Goal: Find specific page/section: Find specific page/section

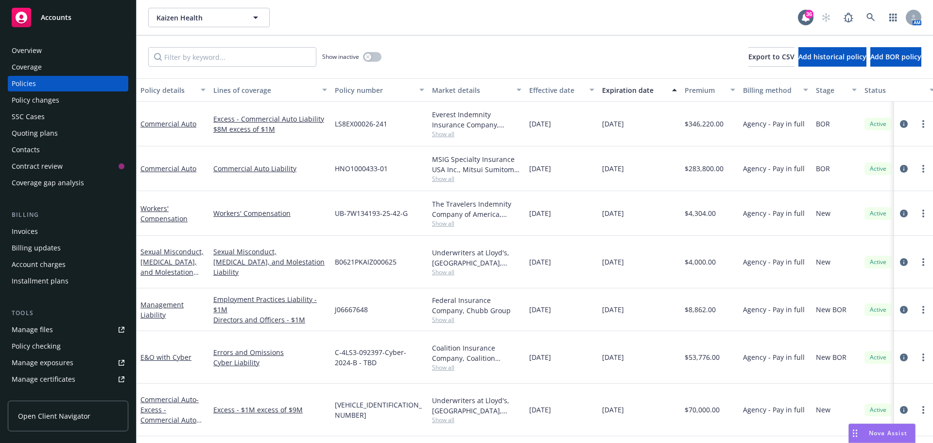
scroll to position [1, 0]
click at [867, 17] on icon at bounding box center [870, 17] width 8 height 8
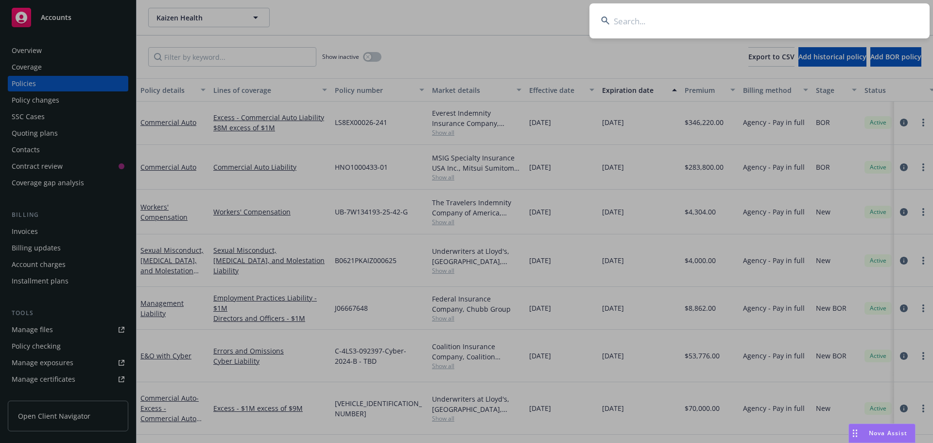
click at [822, 20] on input at bounding box center [759, 20] width 340 height 35
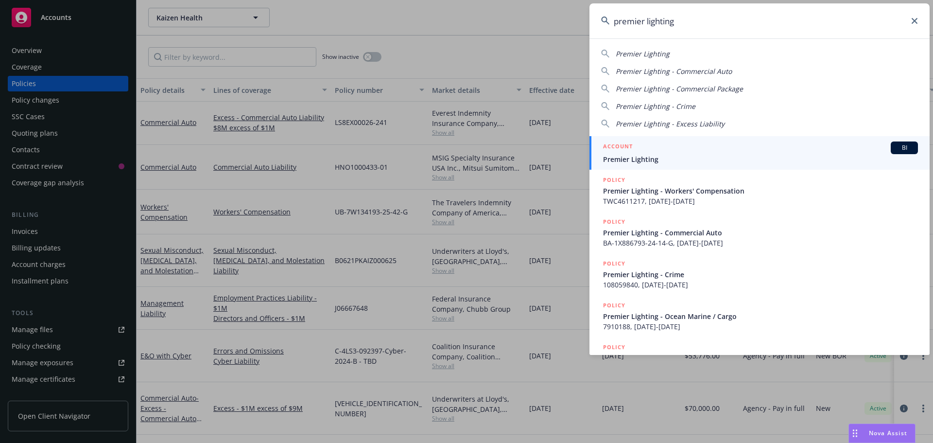
type input "premier lighting"
click at [644, 150] on div "ACCOUNT BI" at bounding box center [760, 147] width 315 height 13
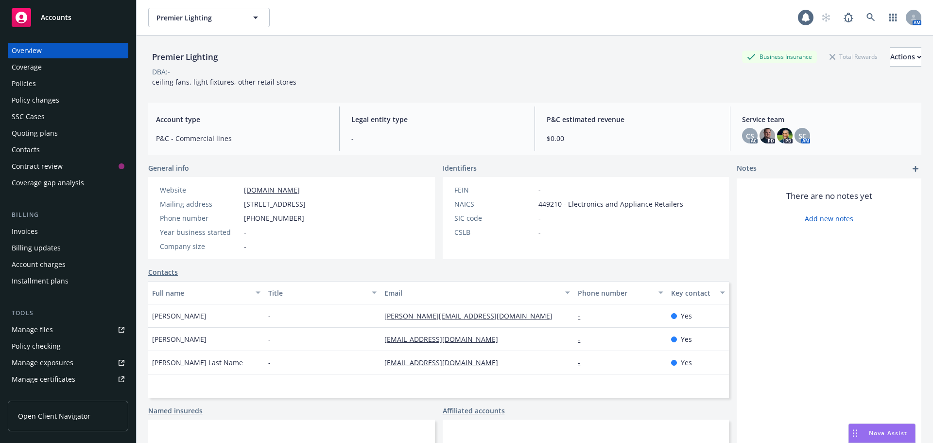
click at [56, 90] on div "Policies" at bounding box center [68, 84] width 113 height 16
